Goal: Task Accomplishment & Management: Manage account settings

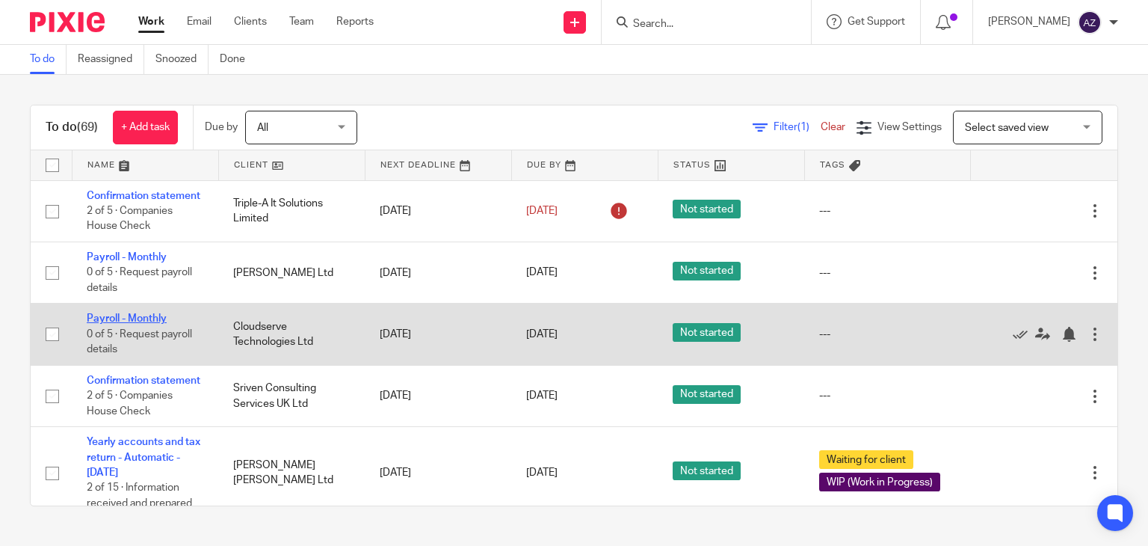
click at [143, 324] on link "Payroll - Monthly" at bounding box center [127, 318] width 80 height 10
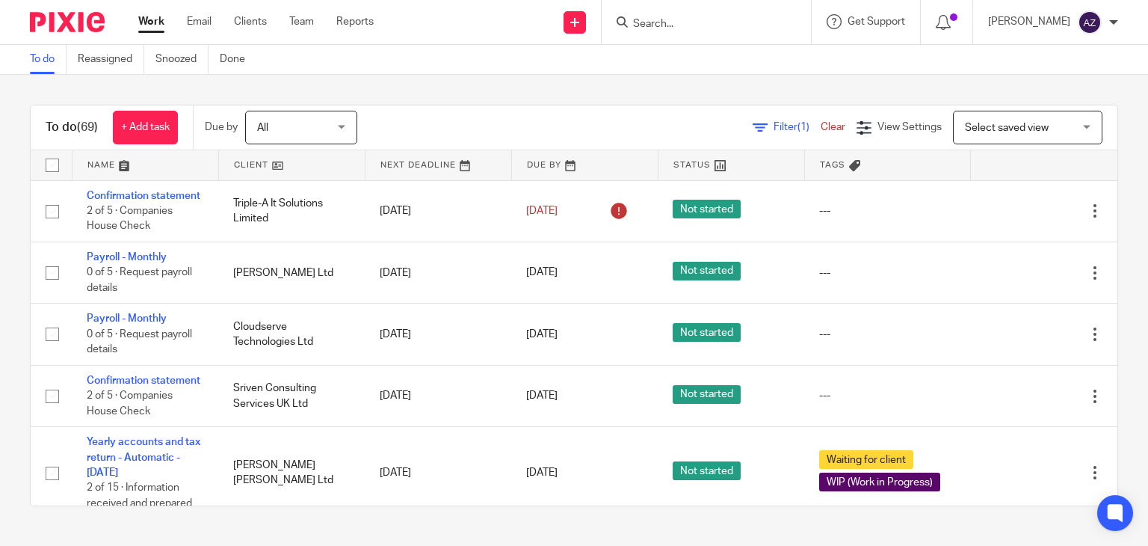
click at [466, 89] on div "To do (69) + Add task Due by All All Today Tomorrow This week Next week This mo…" at bounding box center [574, 305] width 1148 height 461
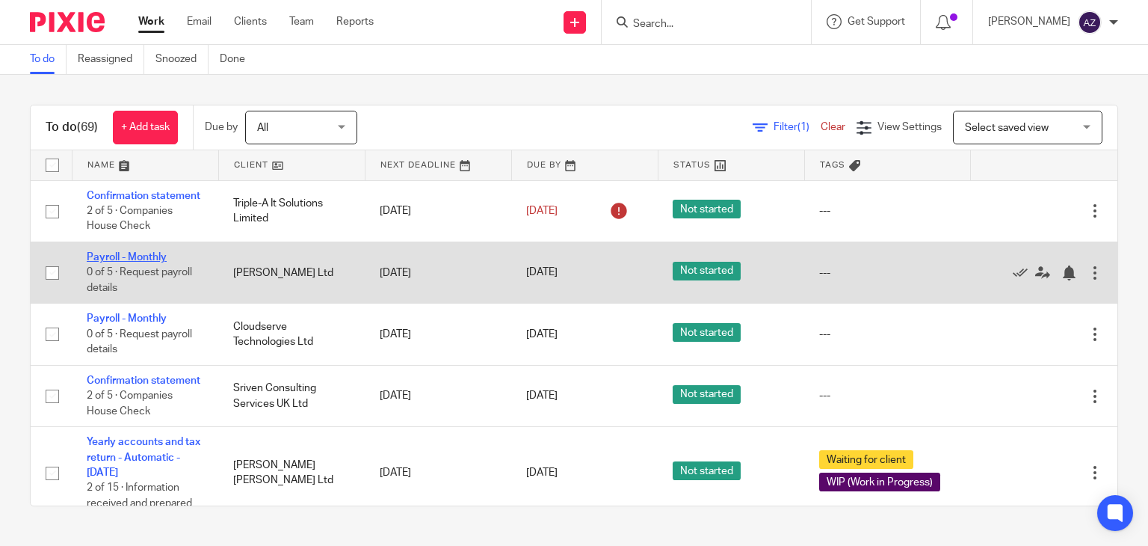
click at [161, 262] on link "Payroll - Monthly" at bounding box center [127, 257] width 80 height 10
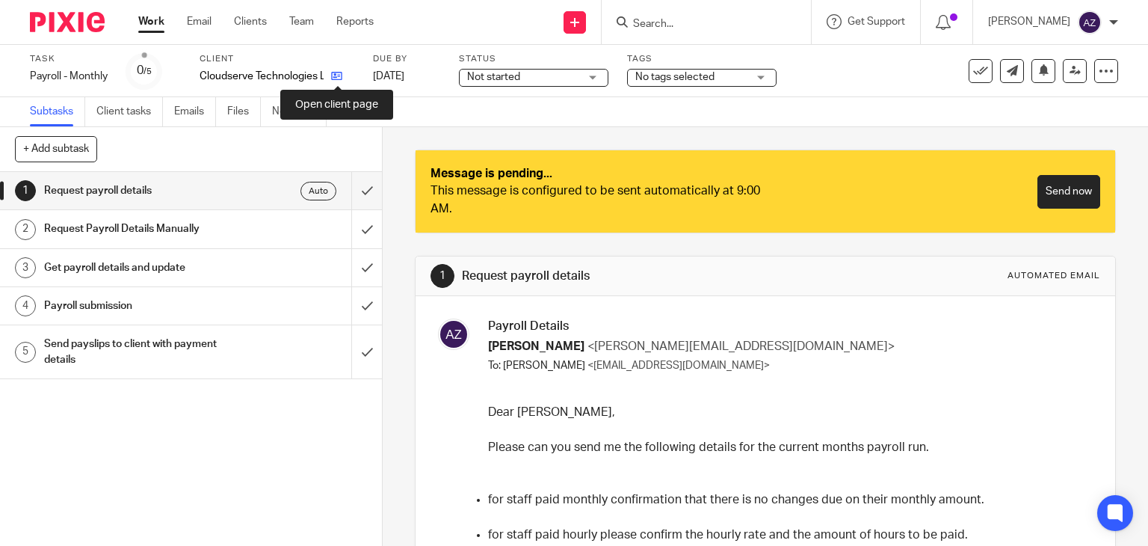
click at [336, 76] on icon at bounding box center [336, 75] width 11 height 11
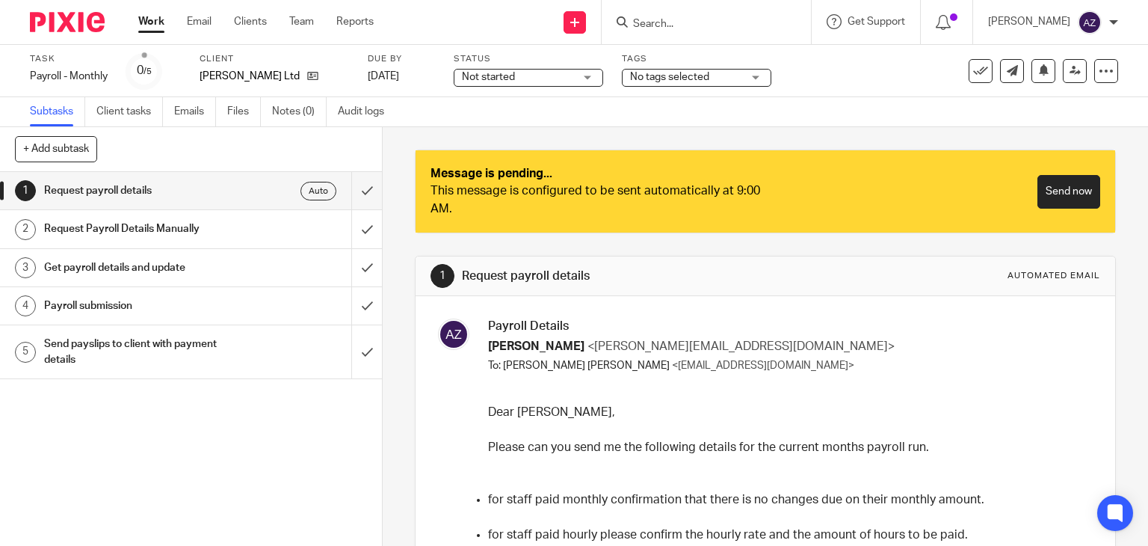
click at [398, 185] on div "Message is pending... This message is configured to be sent automatically at 9:…" at bounding box center [765, 336] width 765 height 418
click at [307, 74] on icon at bounding box center [312, 75] width 11 height 11
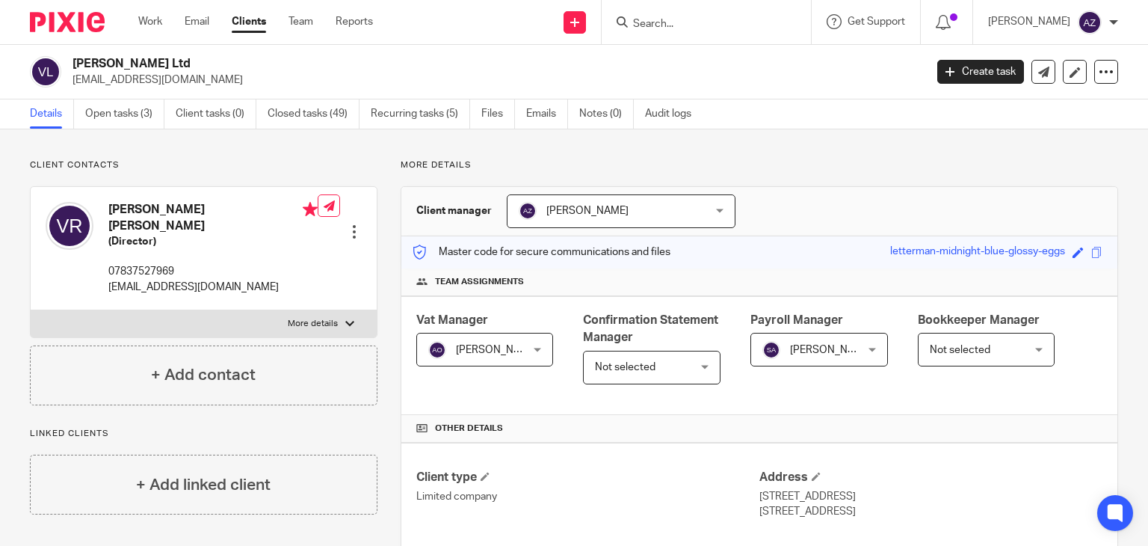
click at [815, 160] on p "More details" at bounding box center [759, 165] width 717 height 12
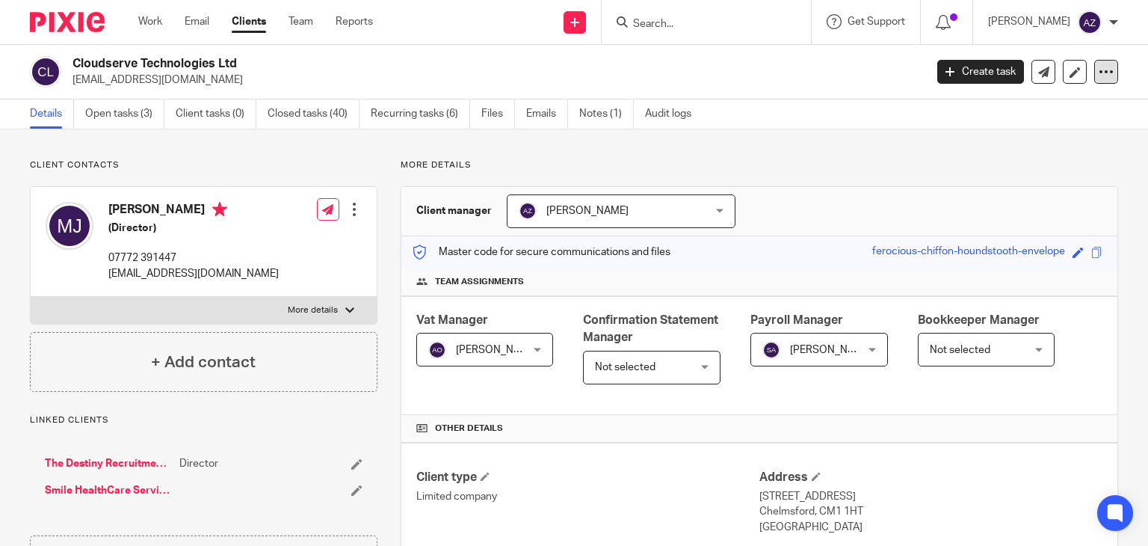
click at [1099, 71] on icon at bounding box center [1106, 71] width 15 height 15
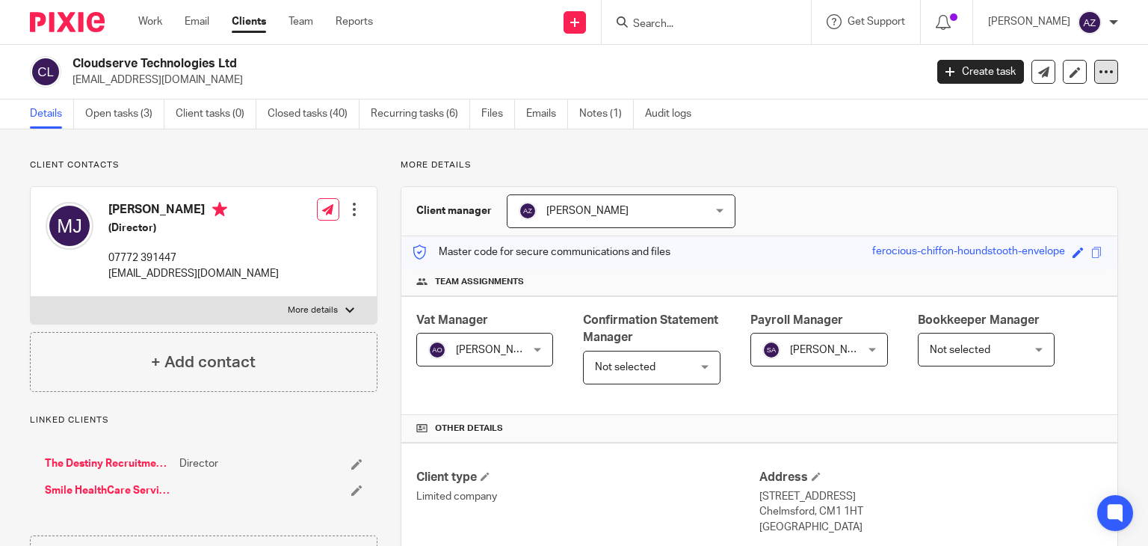
click at [1099, 78] on icon at bounding box center [1106, 71] width 15 height 15
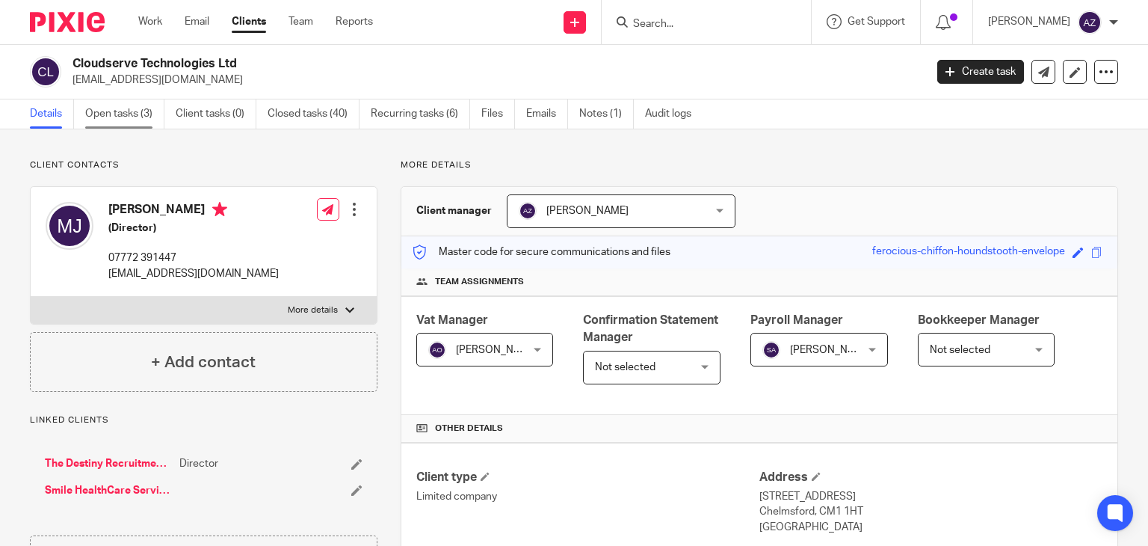
click at [143, 114] on link "Open tasks (3)" at bounding box center [124, 113] width 79 height 29
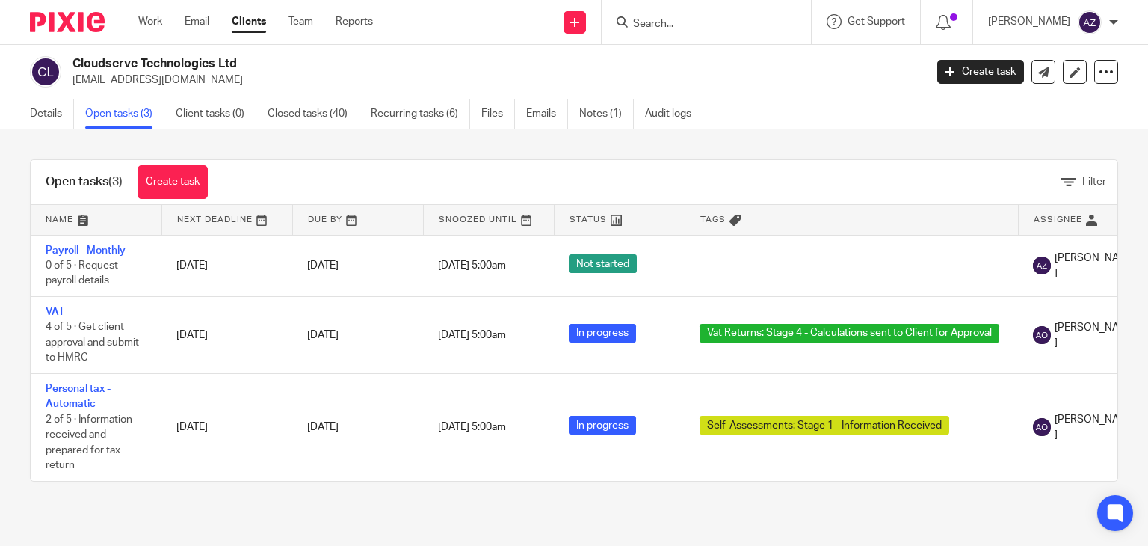
click at [1116, 232] on div "Open tasks (3) Create task Filter Name Next Deadline Due By Snoozed Until Statu…" at bounding box center [574, 320] width 1148 height 382
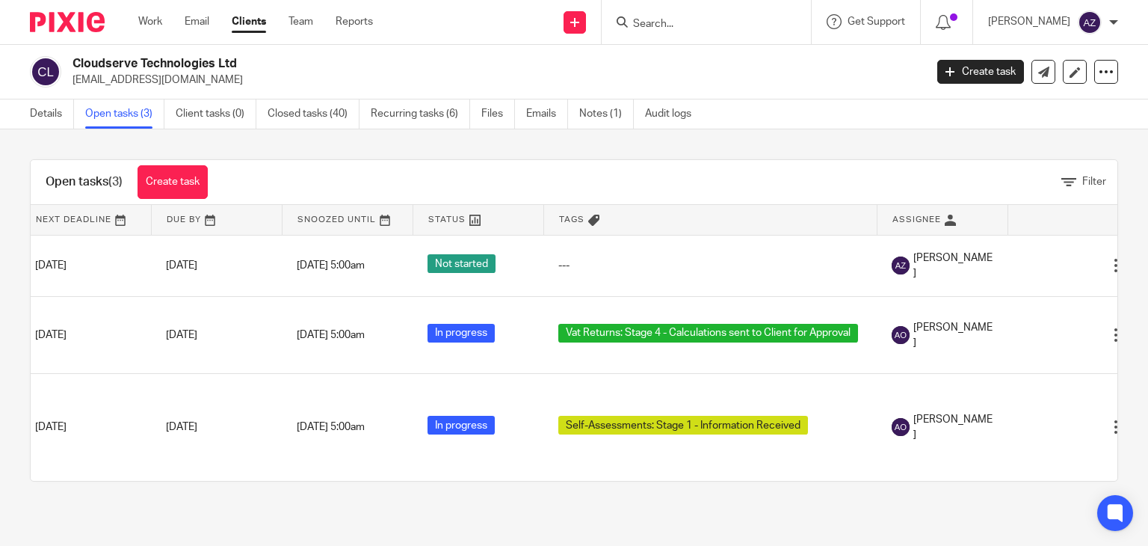
scroll to position [0, 186]
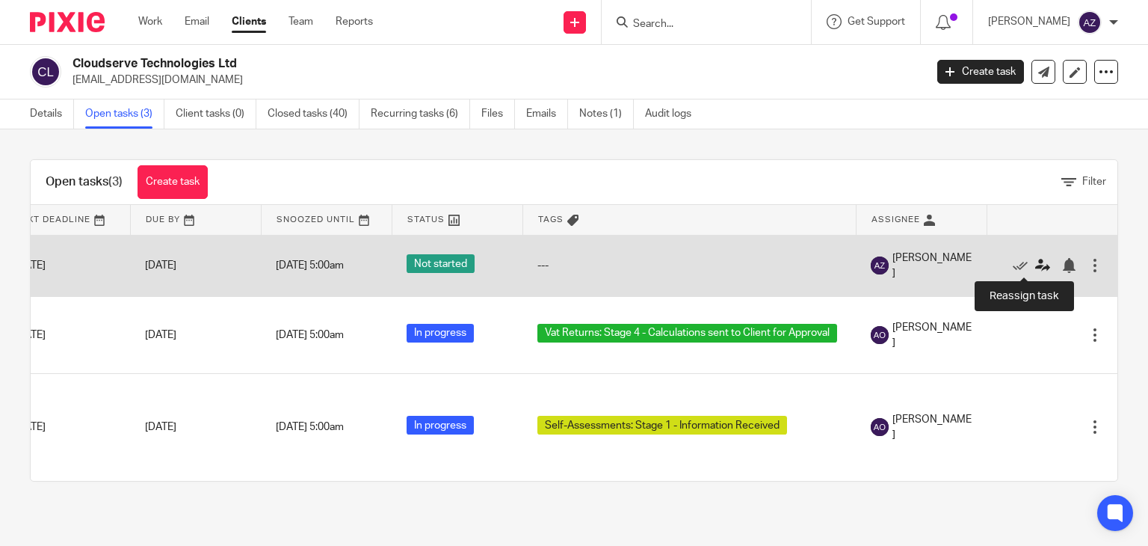
click at [1035, 268] on icon at bounding box center [1042, 265] width 15 height 15
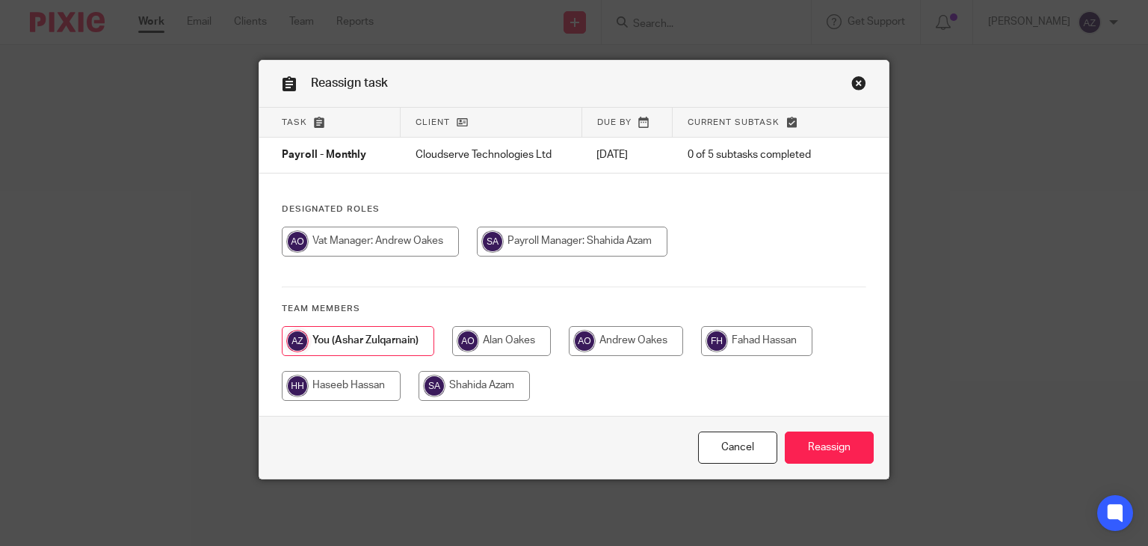
click at [567, 240] on input "radio" at bounding box center [572, 241] width 191 height 30
radio input "true"
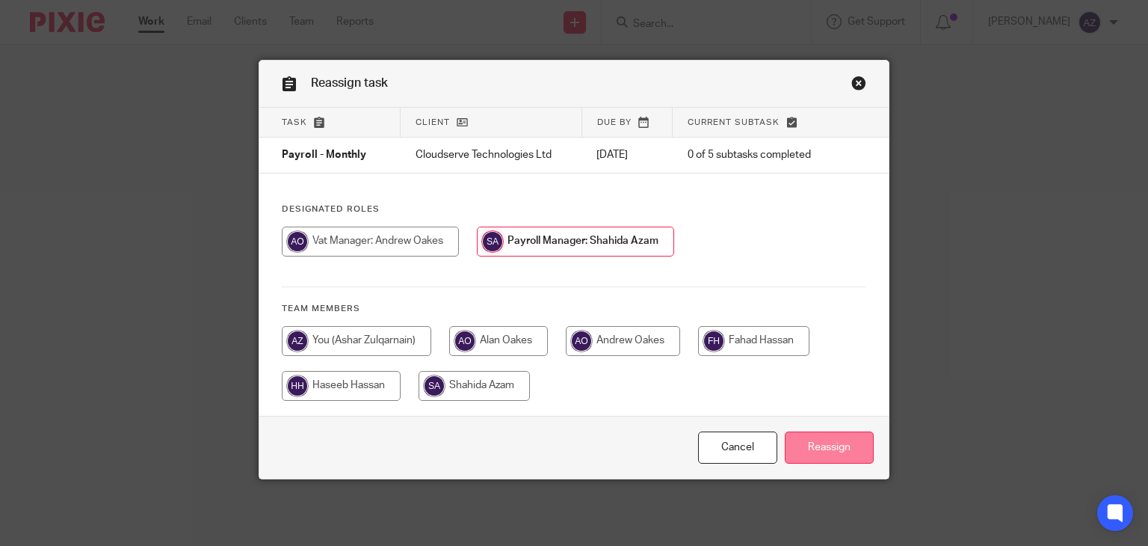
click at [815, 446] on input "Reassign" at bounding box center [829, 447] width 89 height 32
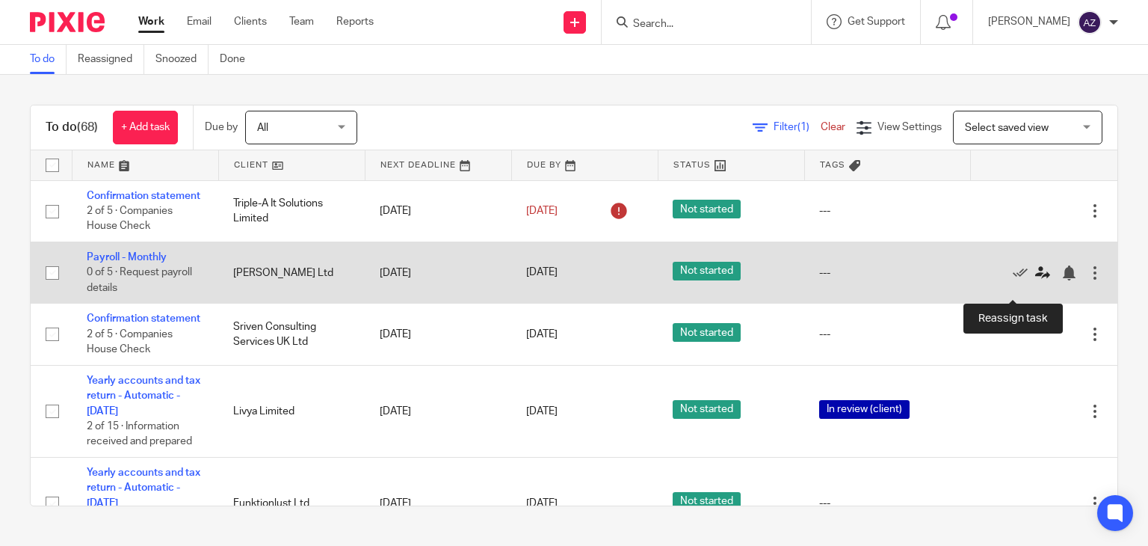
click at [1035, 280] on icon at bounding box center [1042, 272] width 15 height 15
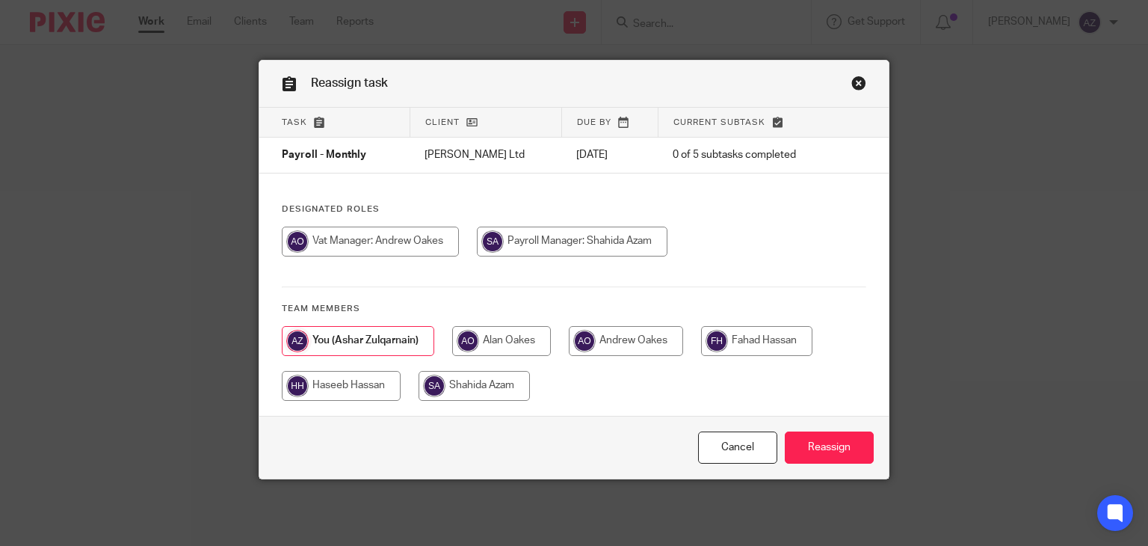
click at [553, 243] on input "radio" at bounding box center [572, 241] width 191 height 30
radio input "true"
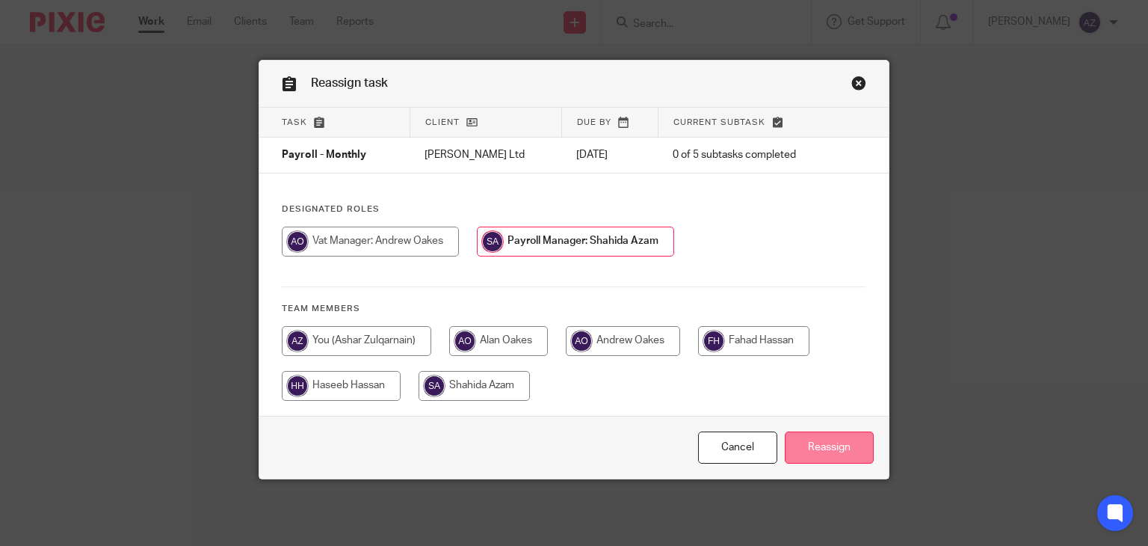
click at [813, 445] on input "Reassign" at bounding box center [829, 447] width 89 height 32
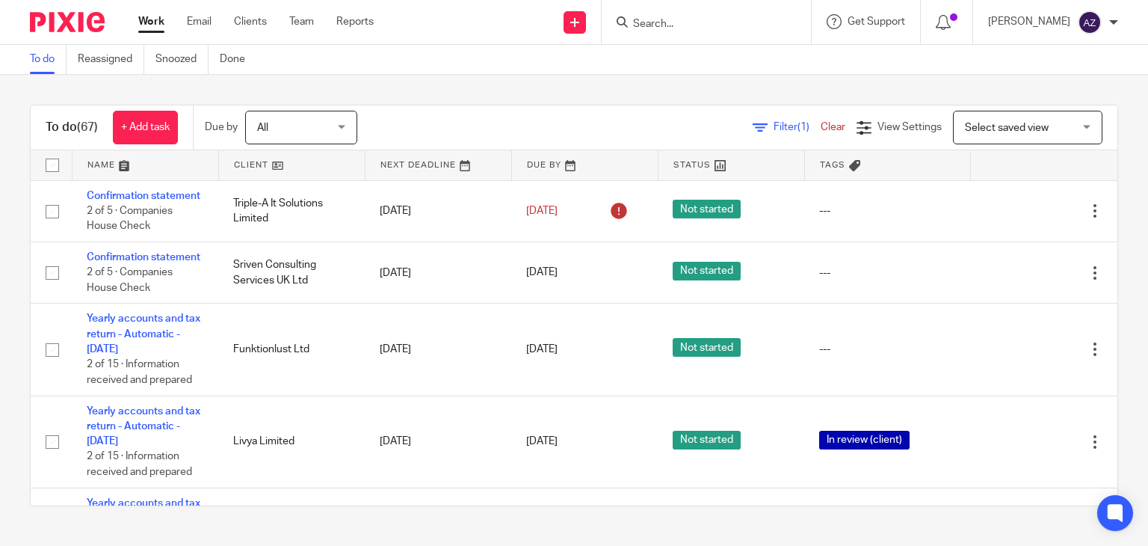
click at [505, 101] on div "To do (67) + Add task Due by All All [DATE] [DATE] This week Next week This mon…" at bounding box center [574, 305] width 1148 height 461
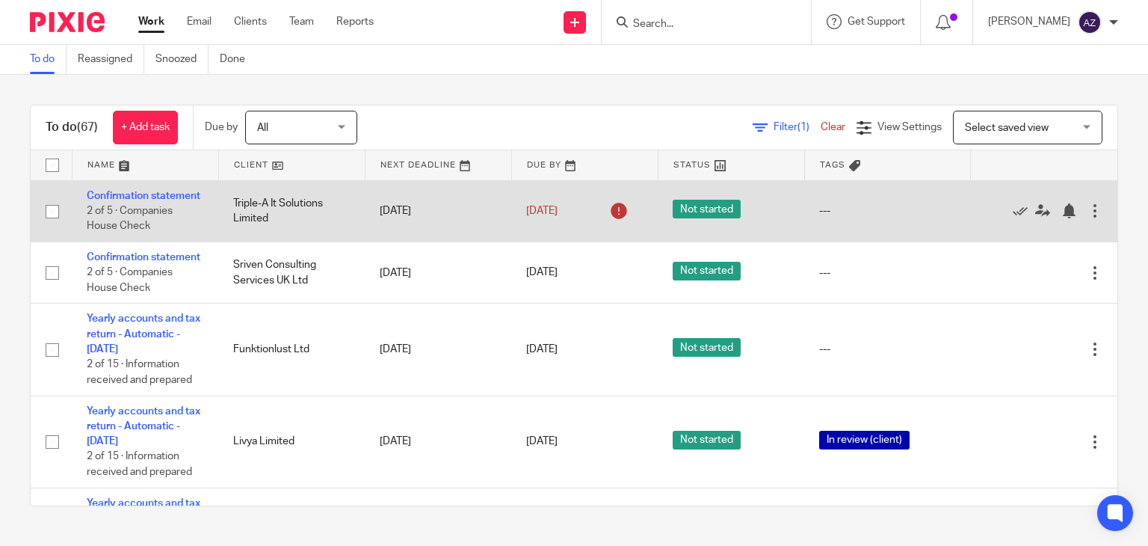
drag, startPoint x: 1106, startPoint y: 519, endPoint x: 649, endPoint y: 234, distance: 539.1
click at [1087, 535] on body "Work Email Clients Team Reports Work Email Clients Team Reports Settings Send n…" at bounding box center [574, 273] width 1148 height 546
